Goal: Navigation & Orientation: Find specific page/section

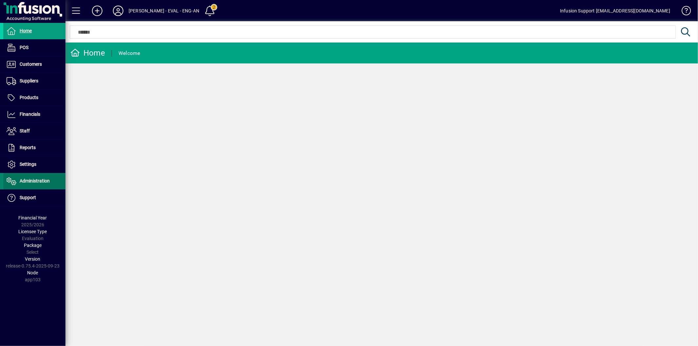
click at [39, 179] on span "Administration" at bounding box center [35, 180] width 30 height 5
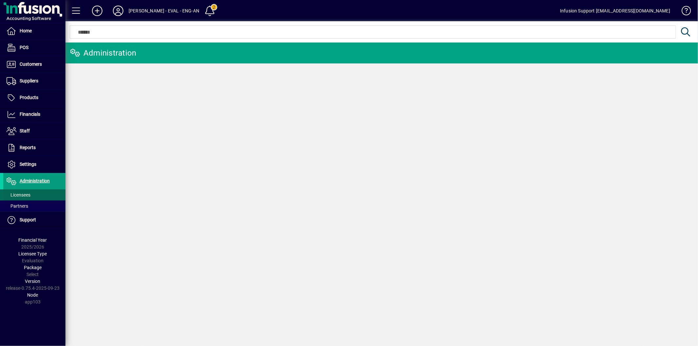
click at [38, 197] on span at bounding box center [34, 195] width 62 height 16
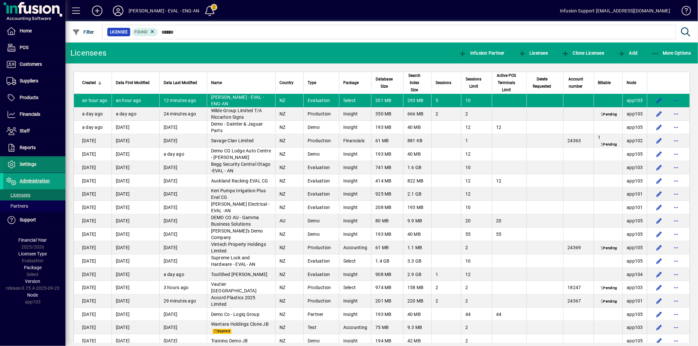
click at [43, 165] on span at bounding box center [34, 165] width 62 height 16
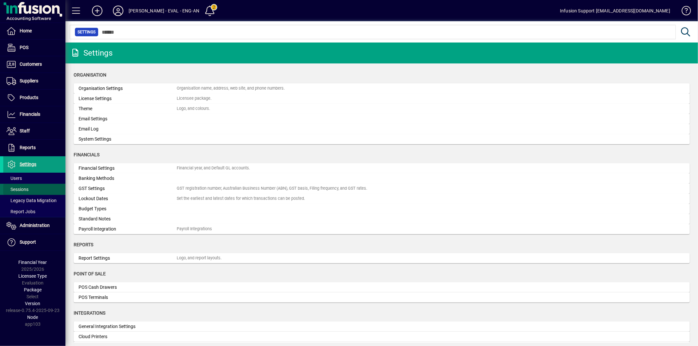
click at [40, 190] on span at bounding box center [34, 190] width 62 height 16
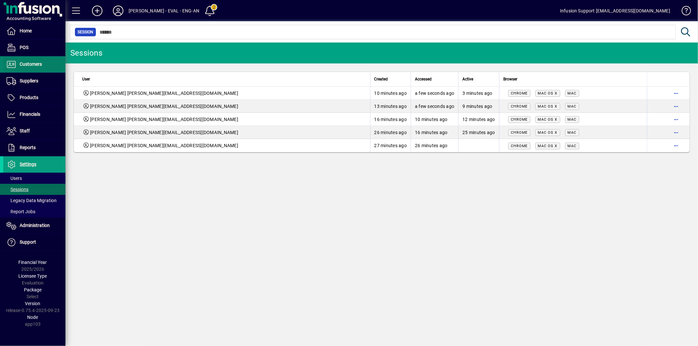
click at [31, 62] on span "Customers" at bounding box center [31, 64] width 22 height 5
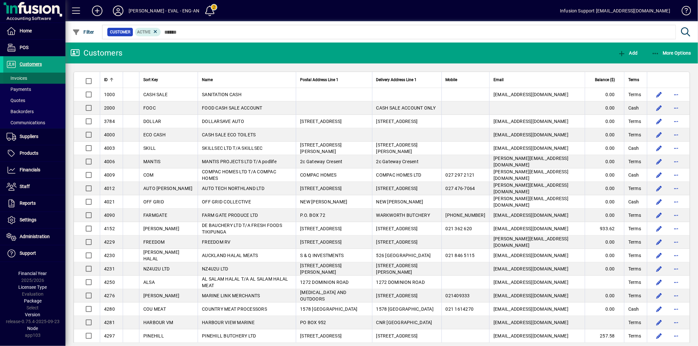
click at [30, 76] on span at bounding box center [34, 78] width 62 height 16
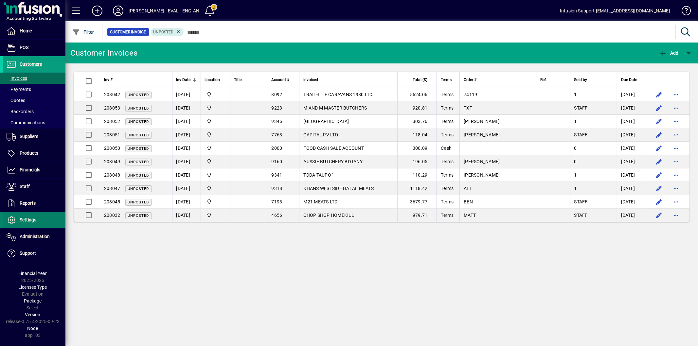
click at [33, 218] on span "Settings" at bounding box center [28, 219] width 17 height 5
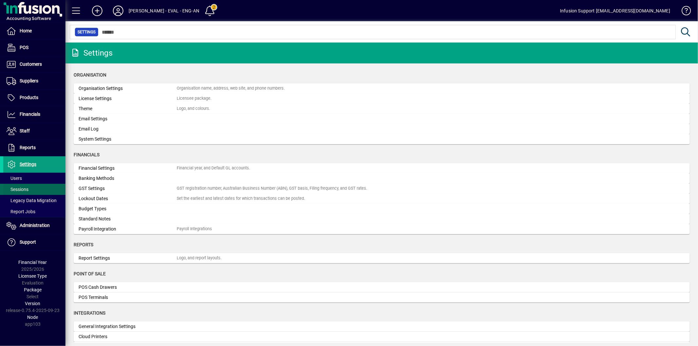
click at [34, 185] on span at bounding box center [34, 190] width 62 height 16
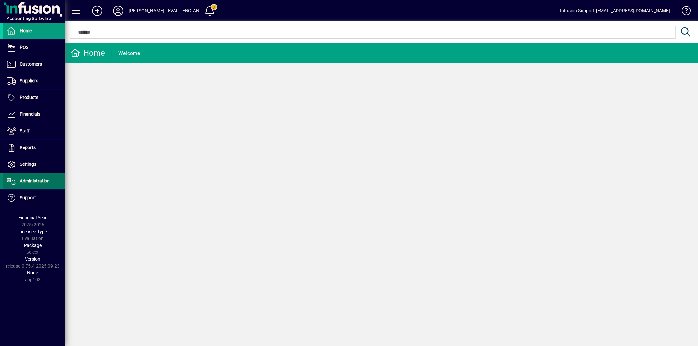
click at [53, 181] on span at bounding box center [34, 181] width 62 height 16
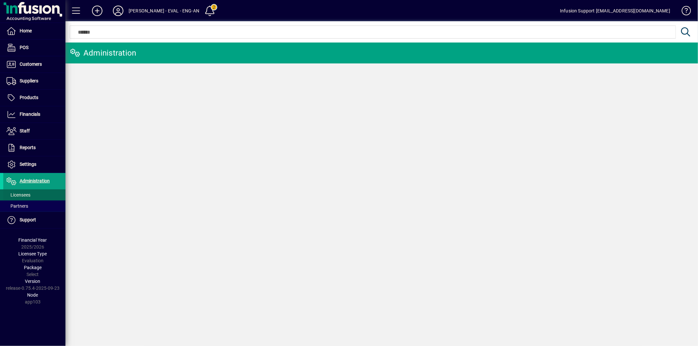
click at [35, 195] on span at bounding box center [34, 195] width 62 height 16
